Goal: Task Accomplishment & Management: Use online tool/utility

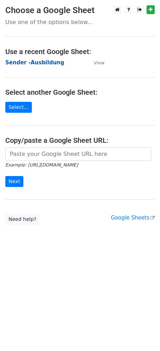
click at [30, 59] on strong "Sender -Ausbildung" at bounding box center [34, 62] width 59 height 6
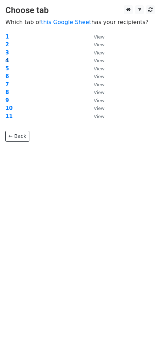
click at [7, 58] on strong "4" at bounding box center [7, 60] width 4 height 6
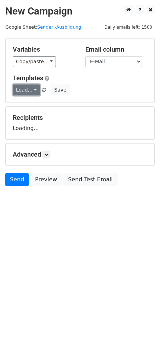
click at [32, 87] on link "Load..." at bounding box center [26, 89] width 27 height 11
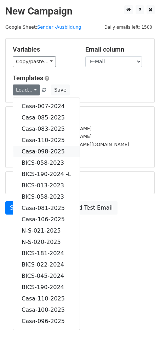
click at [52, 150] on link "Casa-098-2025" at bounding box center [46, 151] width 66 height 11
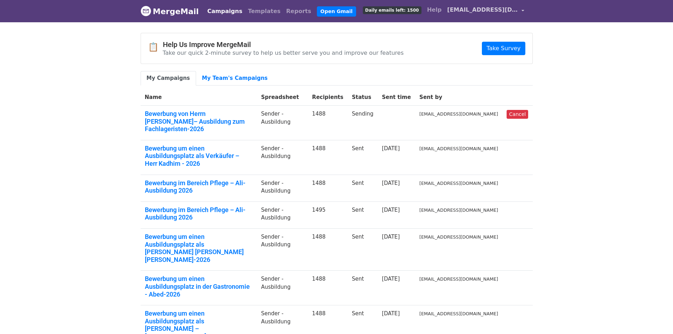
drag, startPoint x: 519, startPoint y: 15, endPoint x: 493, endPoint y: 43, distance: 38.7
click at [519, 16] on link "[EMAIL_ADDRESS][DOMAIN_NAME]" at bounding box center [485, 11] width 83 height 17
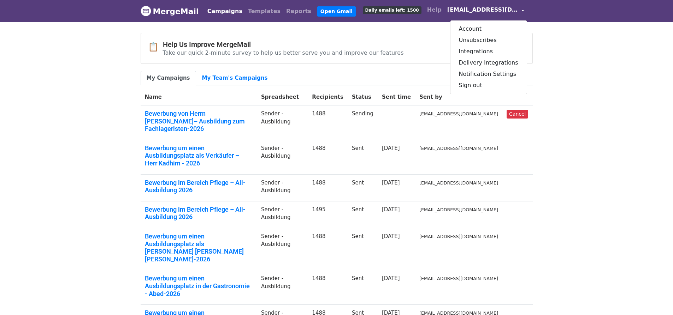
drag, startPoint x: 423, startPoint y: 22, endPoint x: 467, endPoint y: 13, distance: 45.1
click at [425, 22] on body "MergeMail Campaigns Templates Reports Open Gmail Daily emails left: 1500 Help […" at bounding box center [336, 245] width 673 height 490
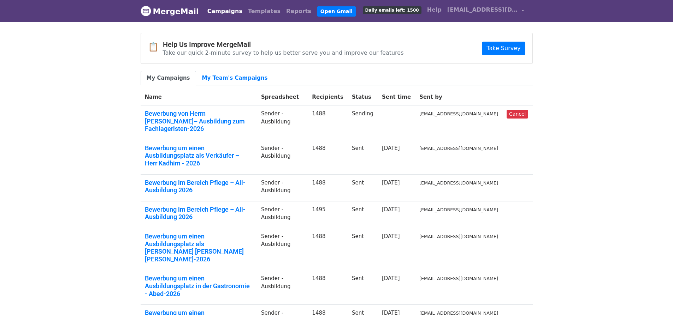
click at [218, 10] on link "Campaigns" at bounding box center [224, 11] width 41 height 14
